Goal: Transaction & Acquisition: Purchase product/service

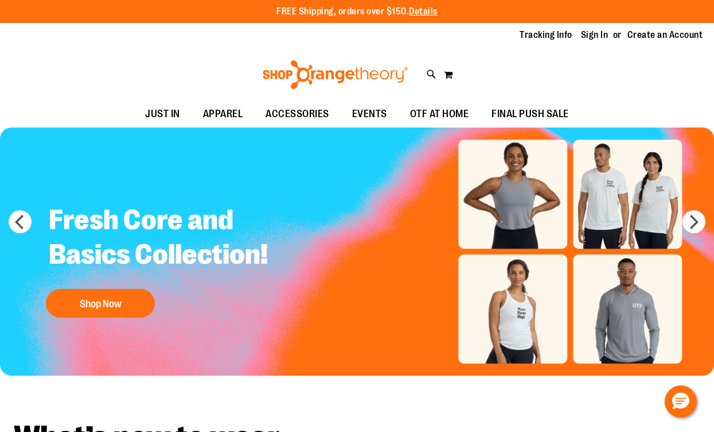
drag, startPoint x: 596, startPoint y: 32, endPoint x: 564, endPoint y: 47, distance: 34.9
click at [585, 33] on link "Sign In" at bounding box center [595, 35] width 28 height 13
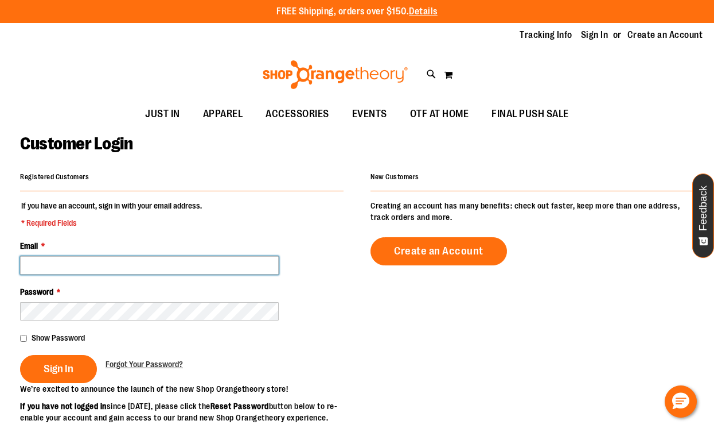
type input "**********"
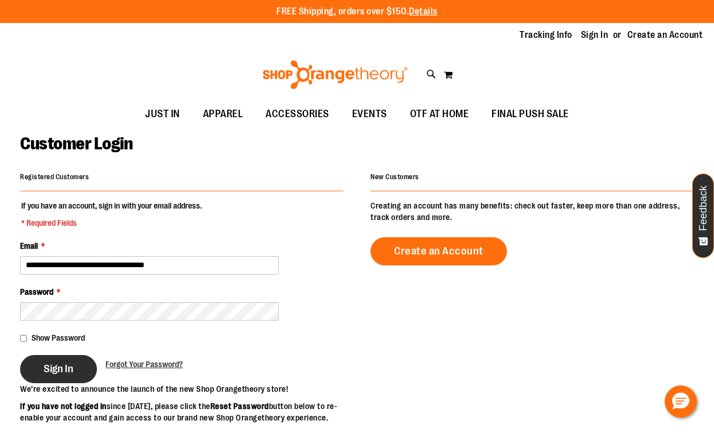
click at [60, 360] on button "Sign In" at bounding box center [58, 369] width 77 height 28
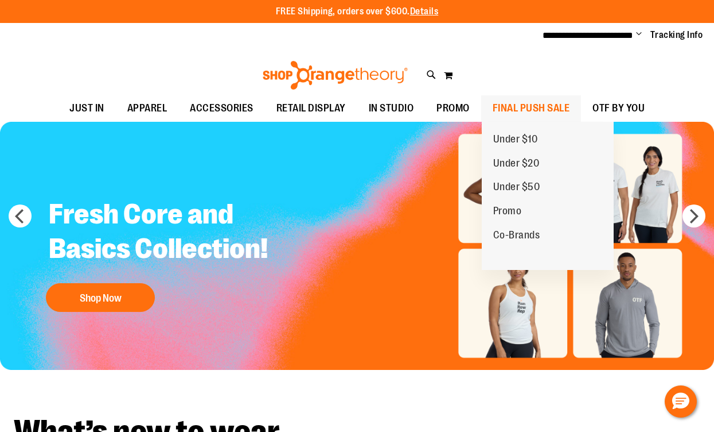
click at [555, 104] on span "FINAL PUSH SALE" at bounding box center [531, 108] width 77 height 26
click at [519, 135] on span "Under $10" at bounding box center [515, 140] width 45 height 14
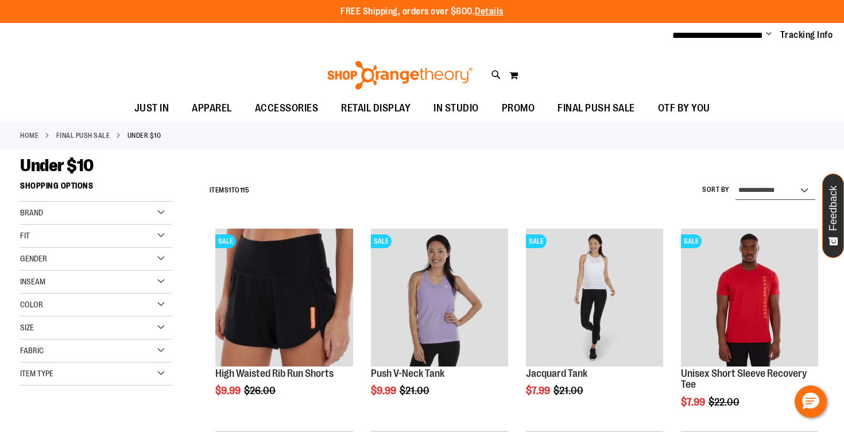
select select "*********"
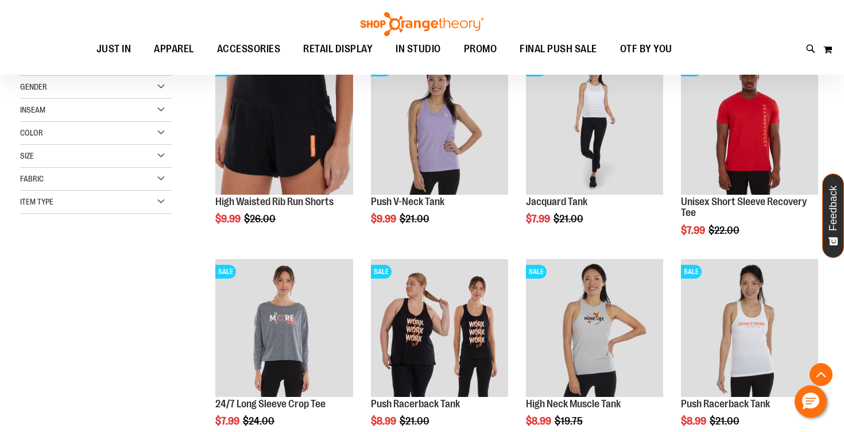
scroll to position [174, 0]
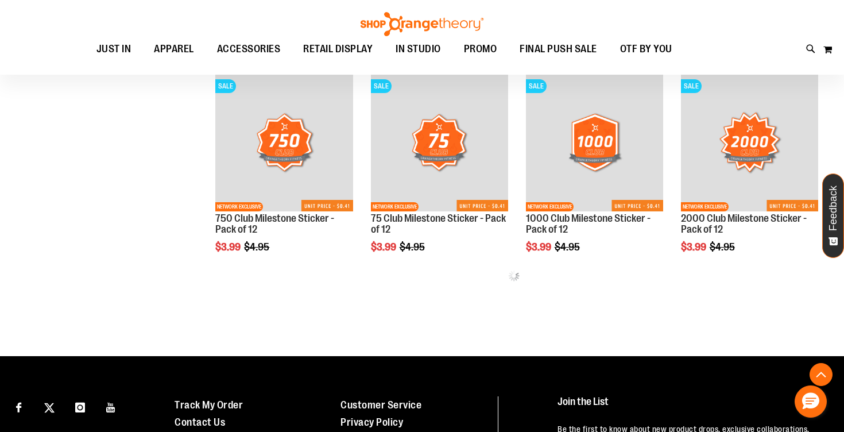
scroll to position [667, 0]
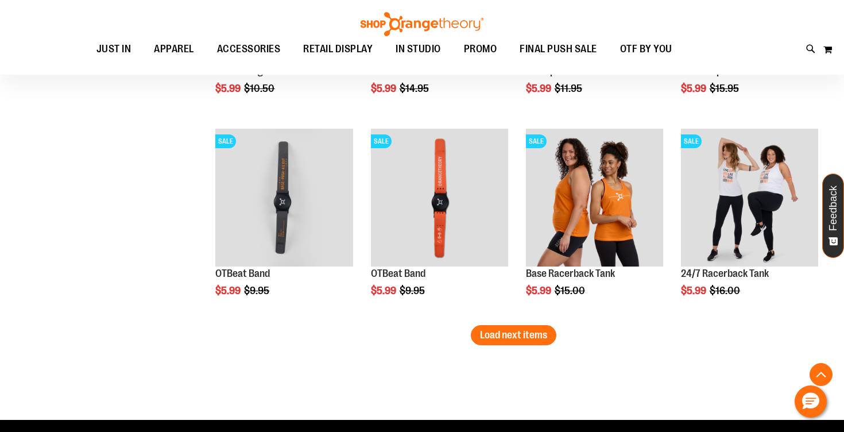
scroll to position [1714, 0]
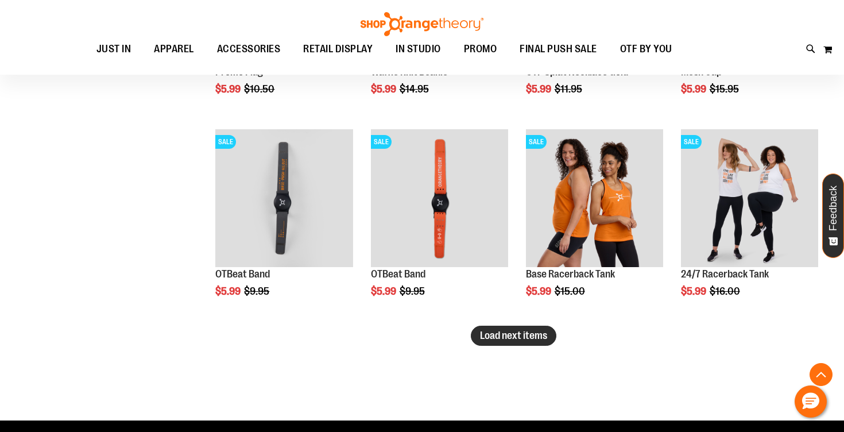
click at [540, 337] on span "Load next items" at bounding box center [513, 334] width 67 height 11
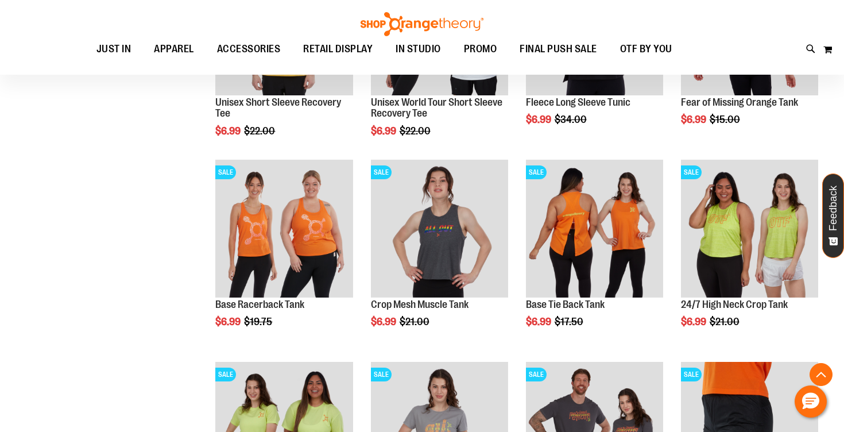
scroll to position [2486, 0]
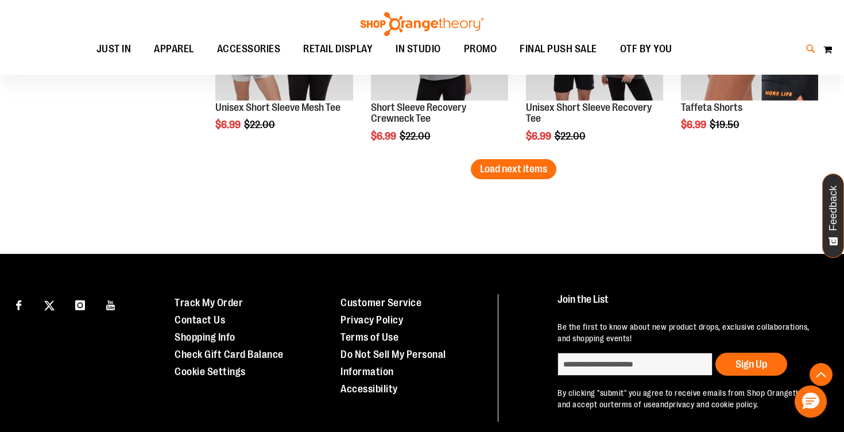
click at [807, 49] on icon at bounding box center [811, 48] width 10 height 13
click at [735, 67] on button "submit" at bounding box center [736, 66] width 34 height 34
type input "******"
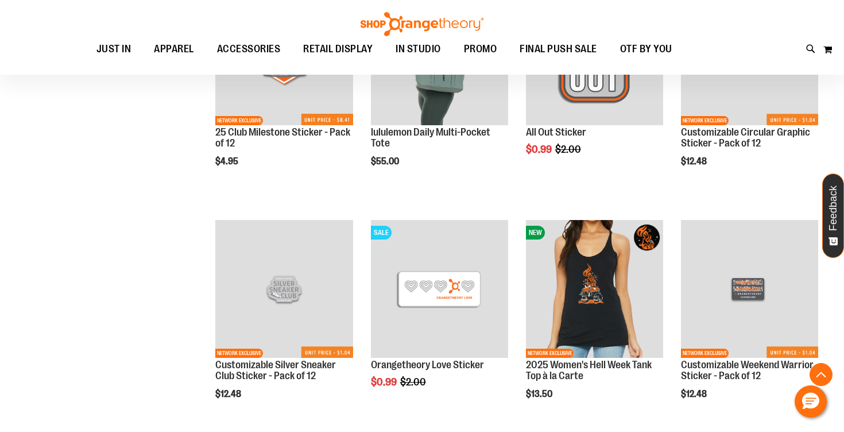
scroll to position [1896, 0]
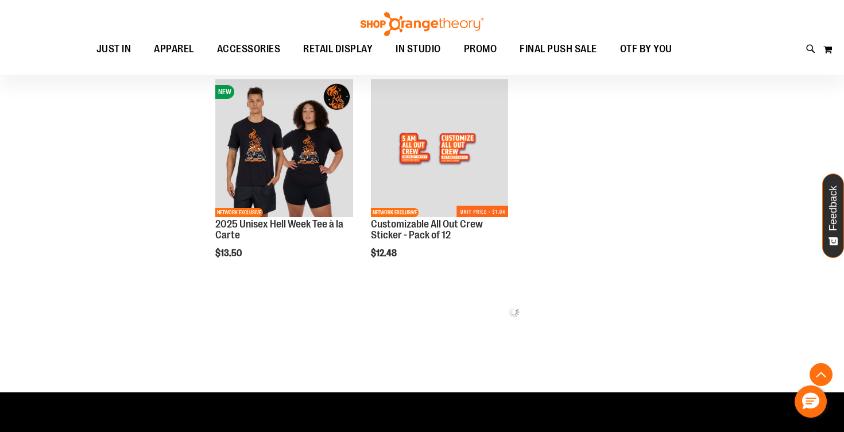
scroll to position [2266, 0]
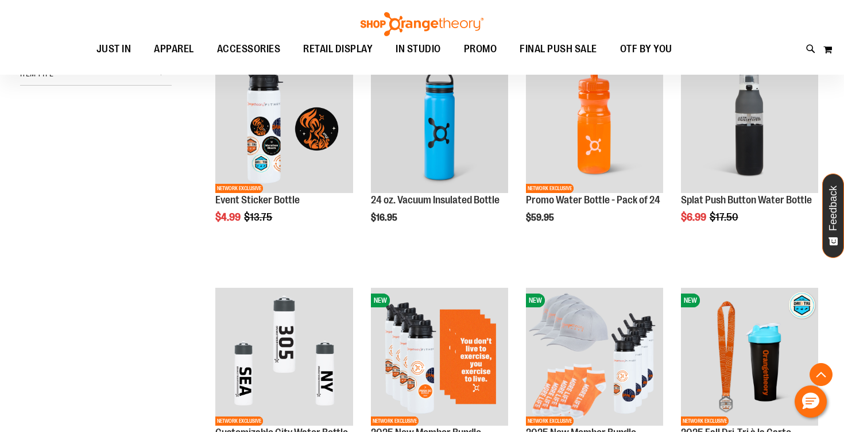
scroll to position [204, 0]
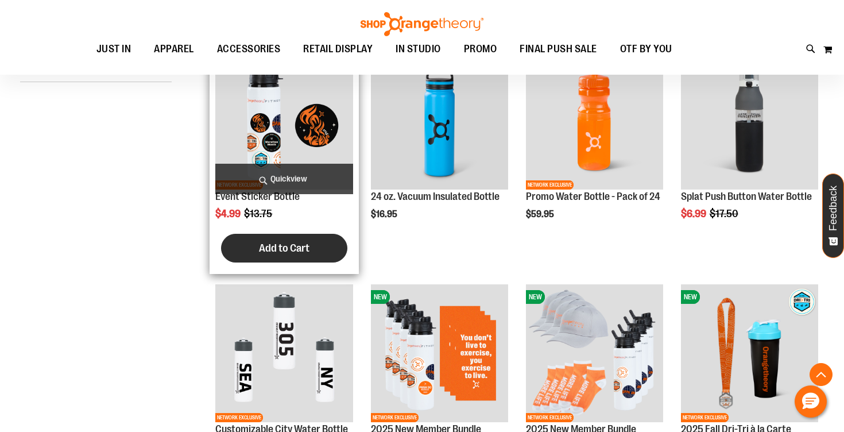
click at [273, 248] on span "Add to Cart" at bounding box center [284, 248] width 50 height 13
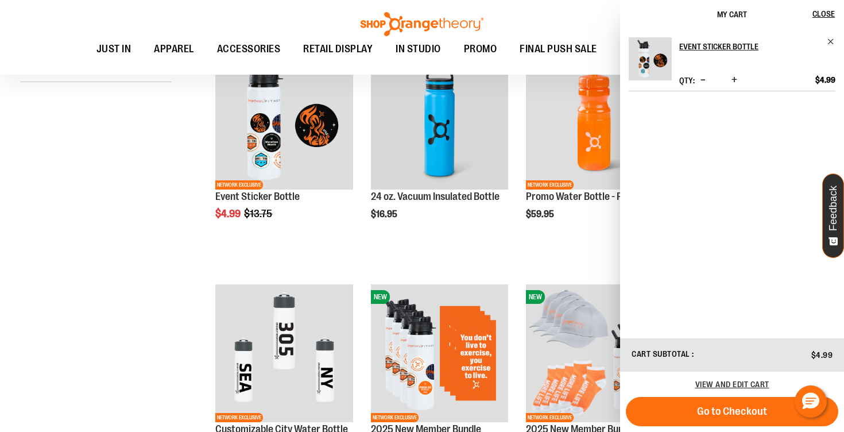
click at [720, 390] on div "View and edit cart" at bounding box center [732, 383] width 224 height 25
click at [718, 383] on span "View and edit cart" at bounding box center [732, 383] width 74 height 9
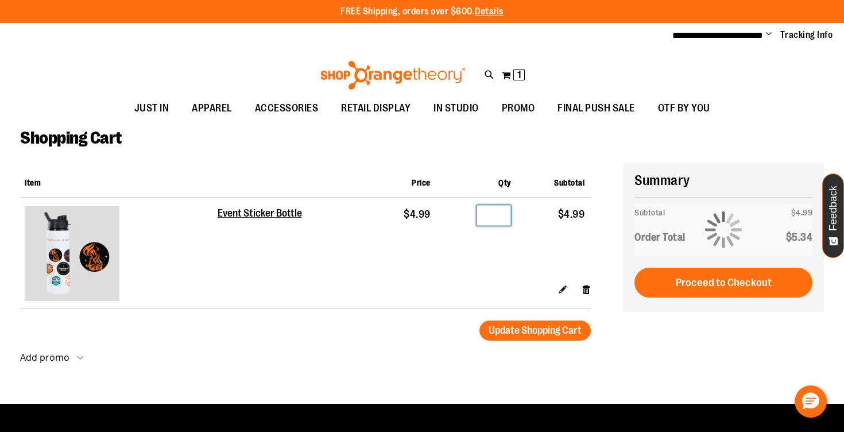
click at [499, 216] on input "*" at bounding box center [493, 215] width 34 height 21
type input "**"
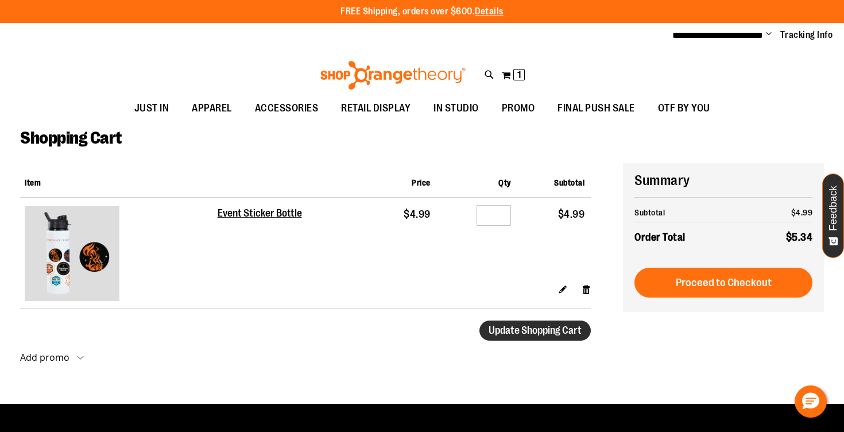
click at [527, 332] on span "Update Shopping Cart" at bounding box center [534, 329] width 93 height 11
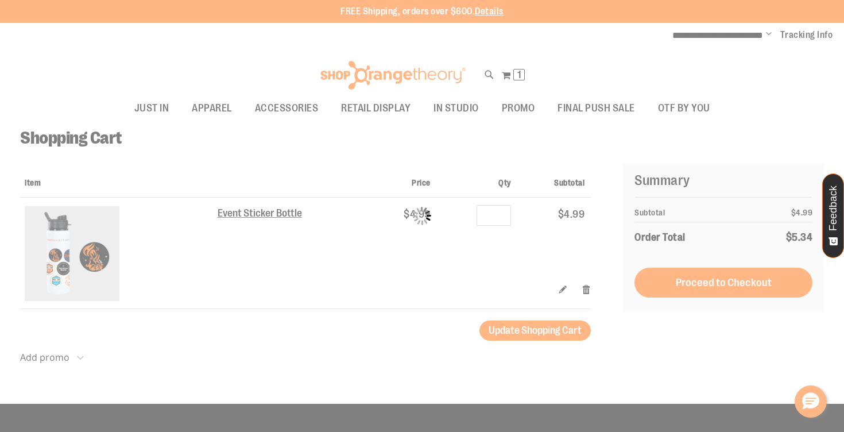
type input "*"
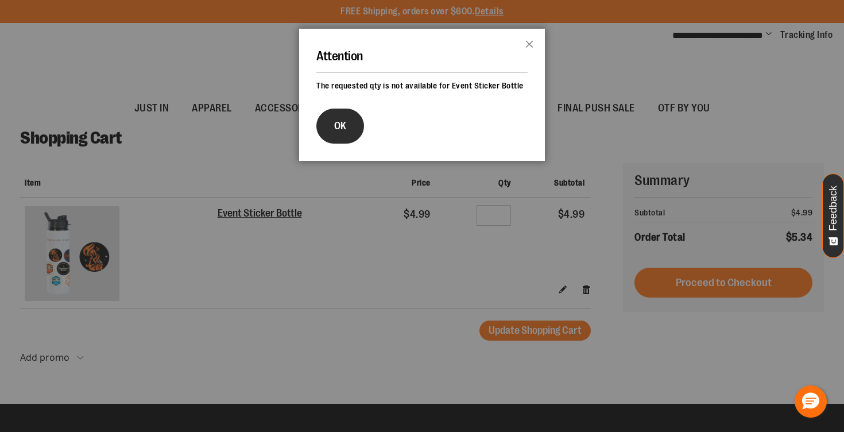
click at [360, 135] on button "OK" at bounding box center [340, 125] width 48 height 35
